Goal: Communication & Community: Answer question/provide support

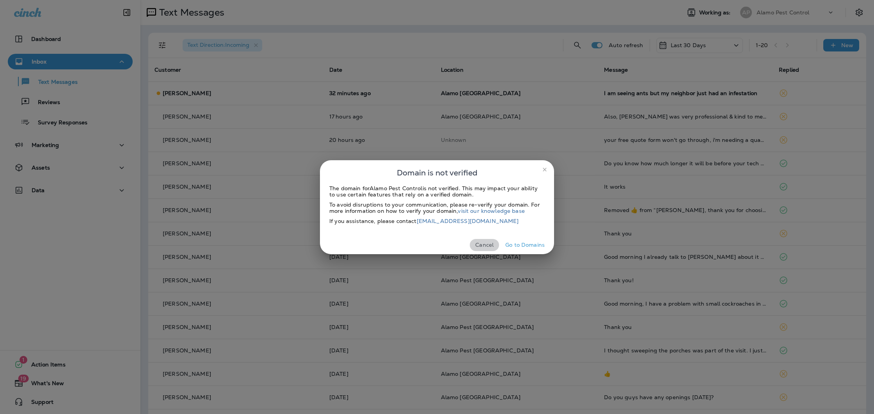
click at [482, 245] on button "Cancel" at bounding box center [484, 245] width 29 height 12
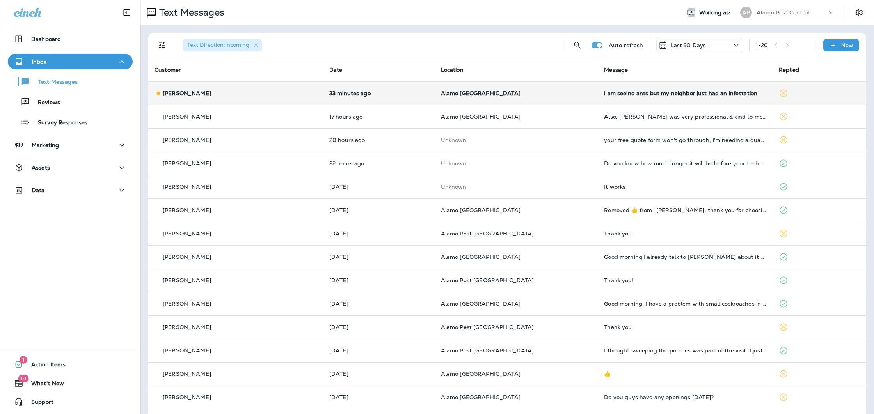
click at [644, 93] on div "I am seeing ants but my neighbor just had an infestation" at bounding box center [685, 93] width 162 height 6
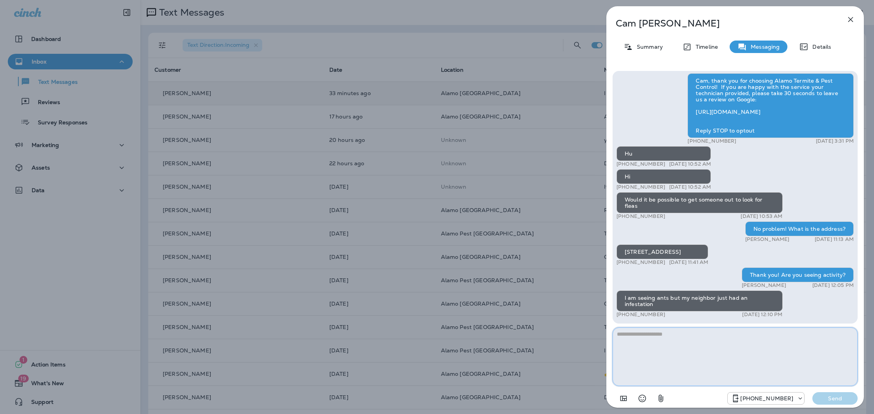
click at [692, 351] on textarea at bounding box center [734, 357] width 245 height 59
type textarea "**********"
click at [847, 401] on p "Send" at bounding box center [834, 398] width 33 height 7
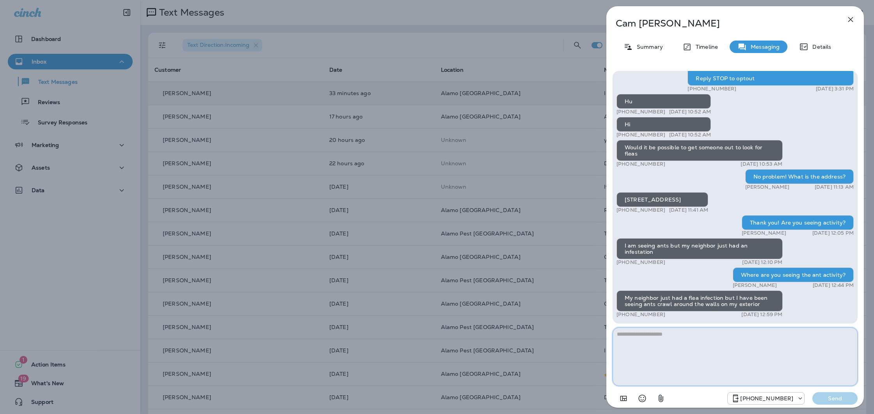
click at [687, 350] on textarea at bounding box center [734, 357] width 245 height 59
click at [723, 350] on textarea at bounding box center [734, 357] width 245 height 59
click at [723, 351] on textarea at bounding box center [734, 357] width 245 height 59
type textarea "**********"
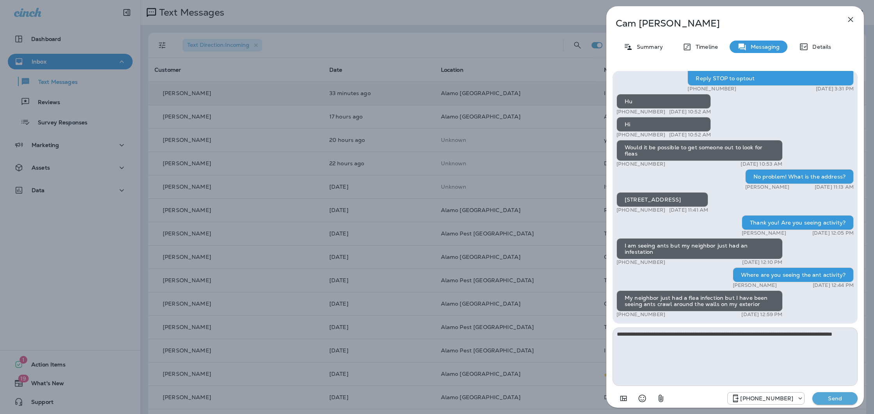
click at [848, 398] on p "Send" at bounding box center [834, 398] width 33 height 7
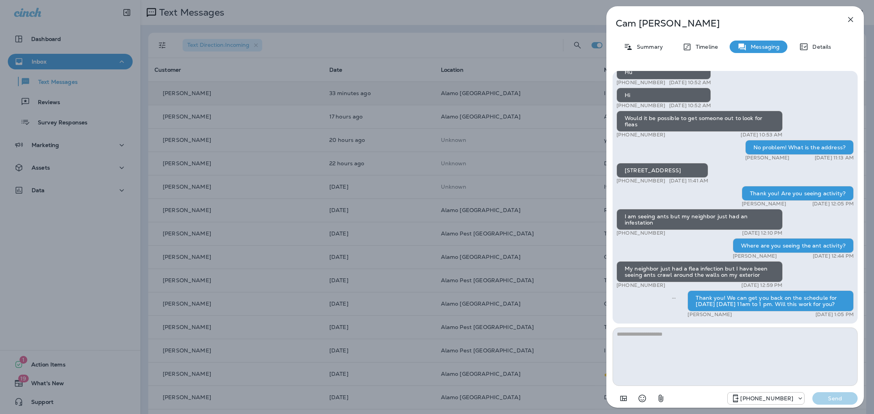
click at [850, 20] on icon "button" at bounding box center [850, 19] width 9 height 9
